Goal: Information Seeking & Learning: Learn about a topic

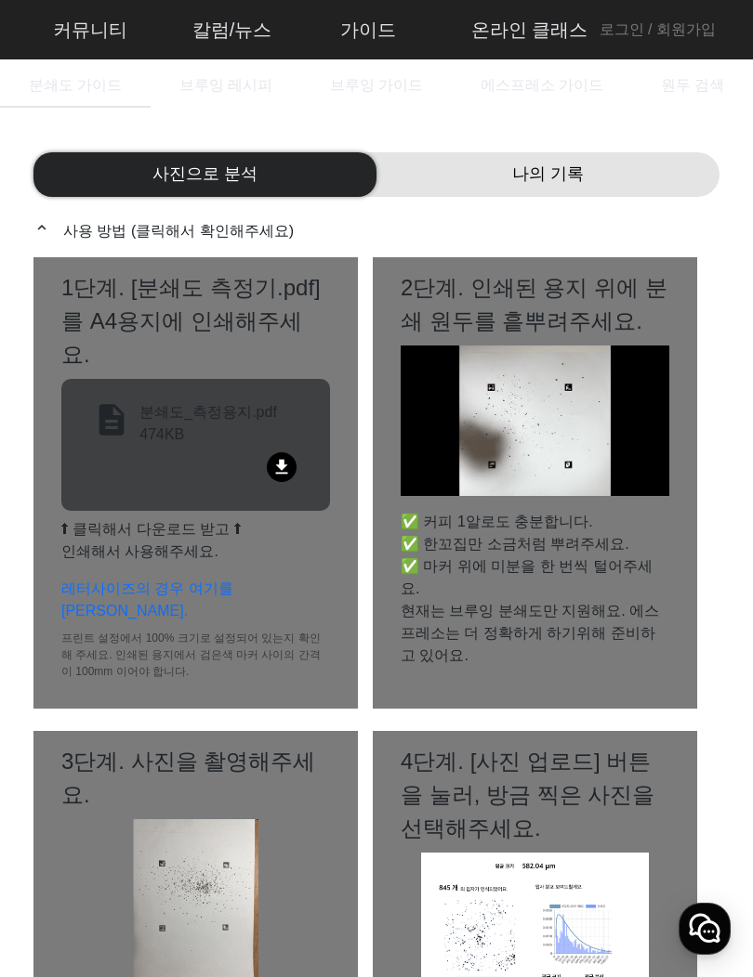
click at [17, 28] on img at bounding box center [17, 30] width 5 height 33
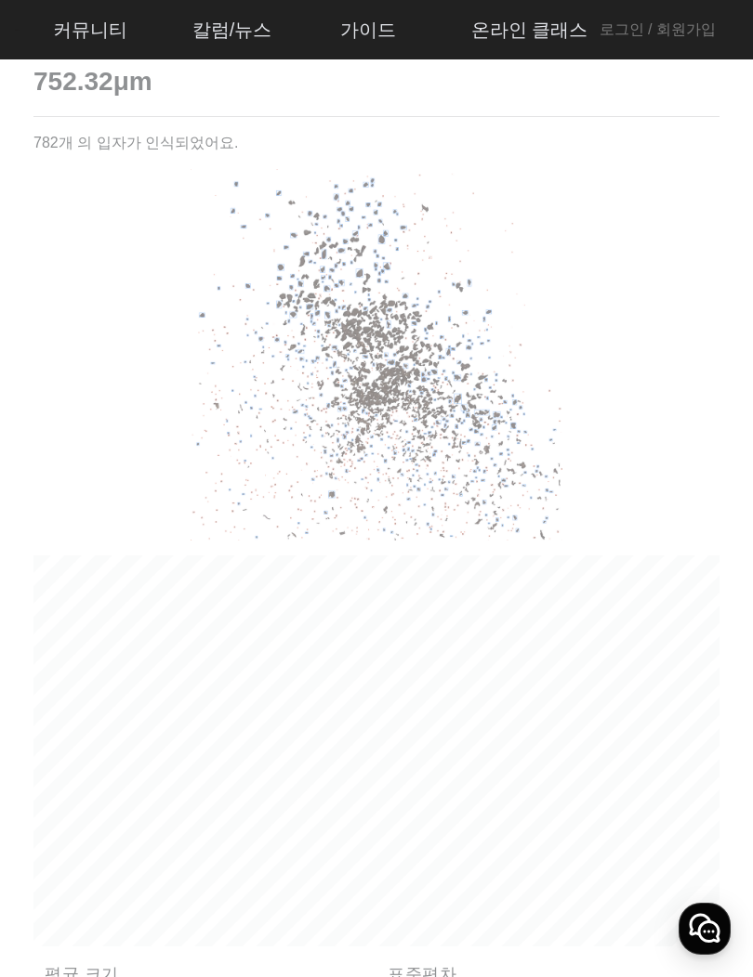
scroll to position [470, 0]
